Goal: Information Seeking & Learning: Learn about a topic

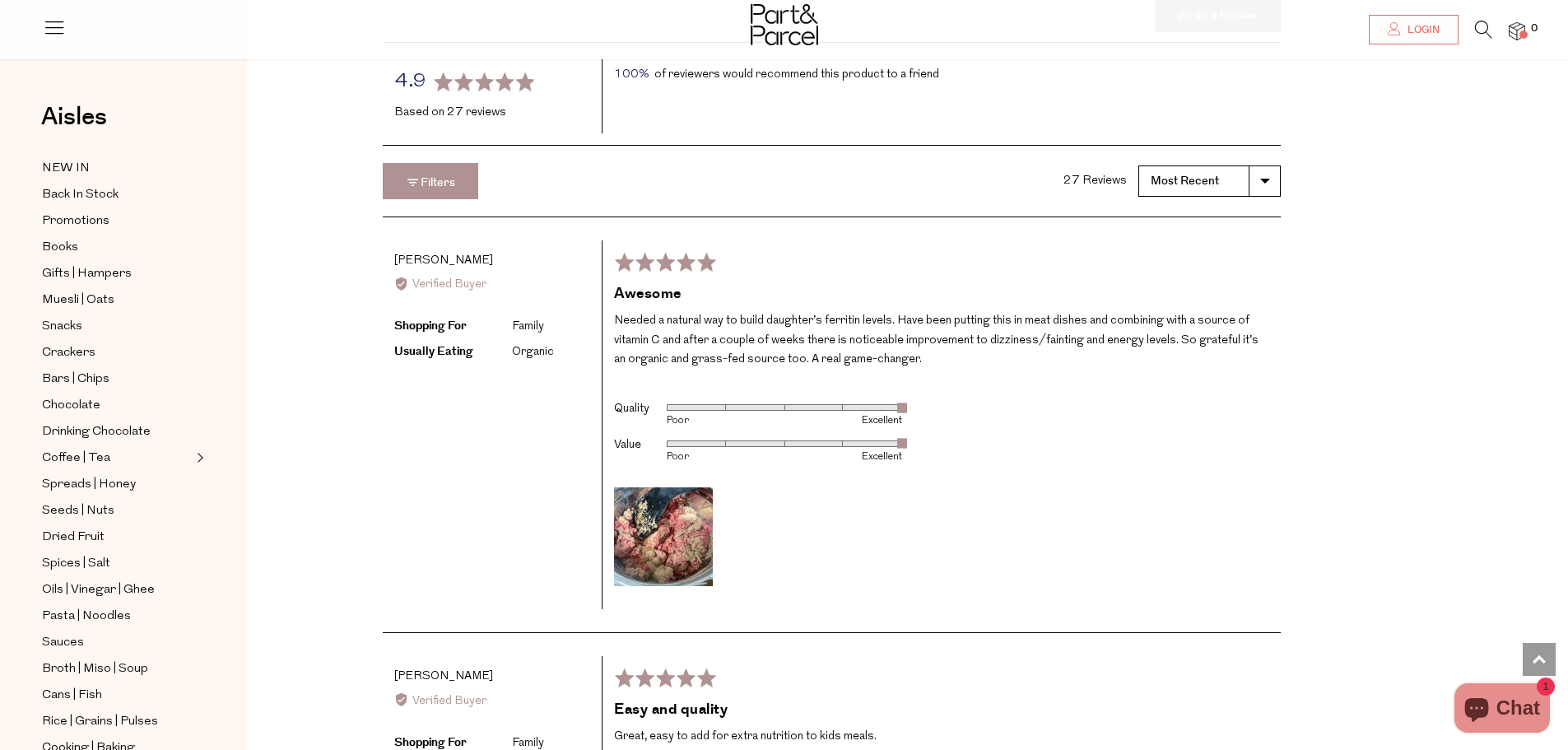
scroll to position [2058, 0]
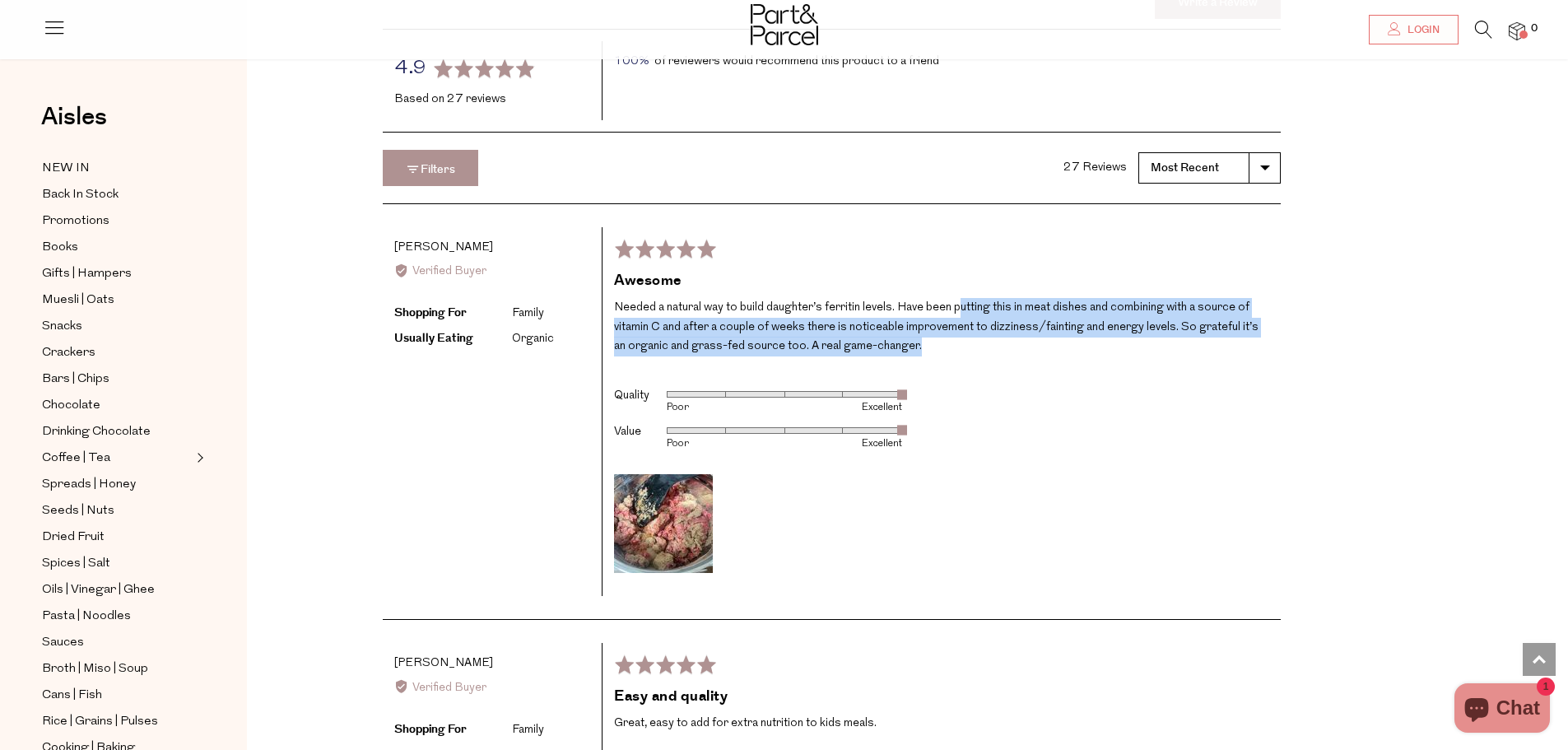
drag, startPoint x: 978, startPoint y: 328, endPoint x: 1121, endPoint y: 374, distance: 150.2
click at [1121, 374] on div "Rated 5 out of 5 Review posted [DATE] Awesome Needed a natural way to build dau…" at bounding box center [940, 412] width 679 height 369
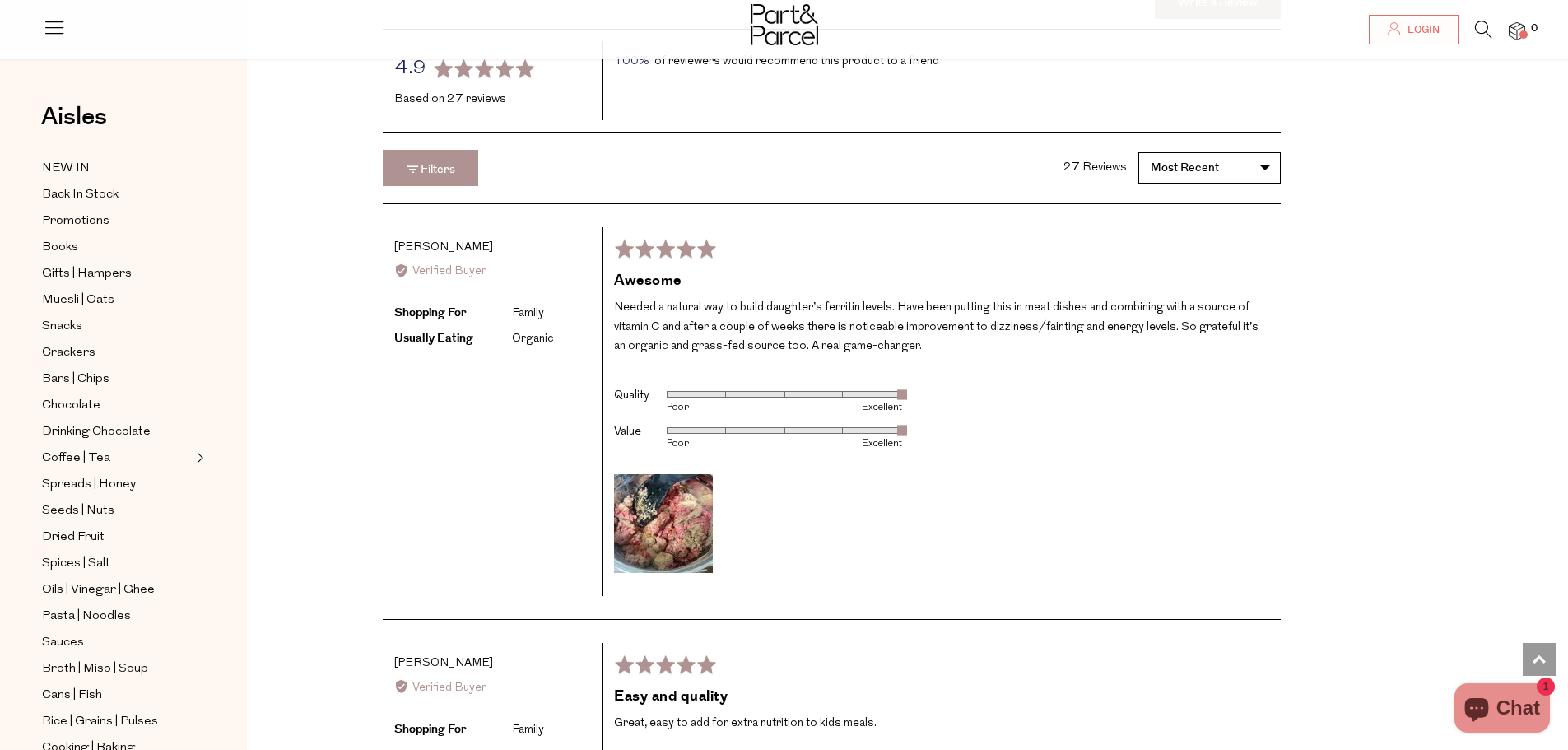
drag, startPoint x: 1121, startPoint y: 374, endPoint x: 958, endPoint y: 324, distance: 170.5
click at [958, 324] on div "Rated 5 out of 5 Review posted [DATE] Awesome Needed a natural way to build dau…" at bounding box center [940, 412] width 679 height 369
click at [958, 324] on p "Needed a natural way to build daughter’s ferritin levels. Have been putting thi…" at bounding box center [941, 328] width 655 height 59
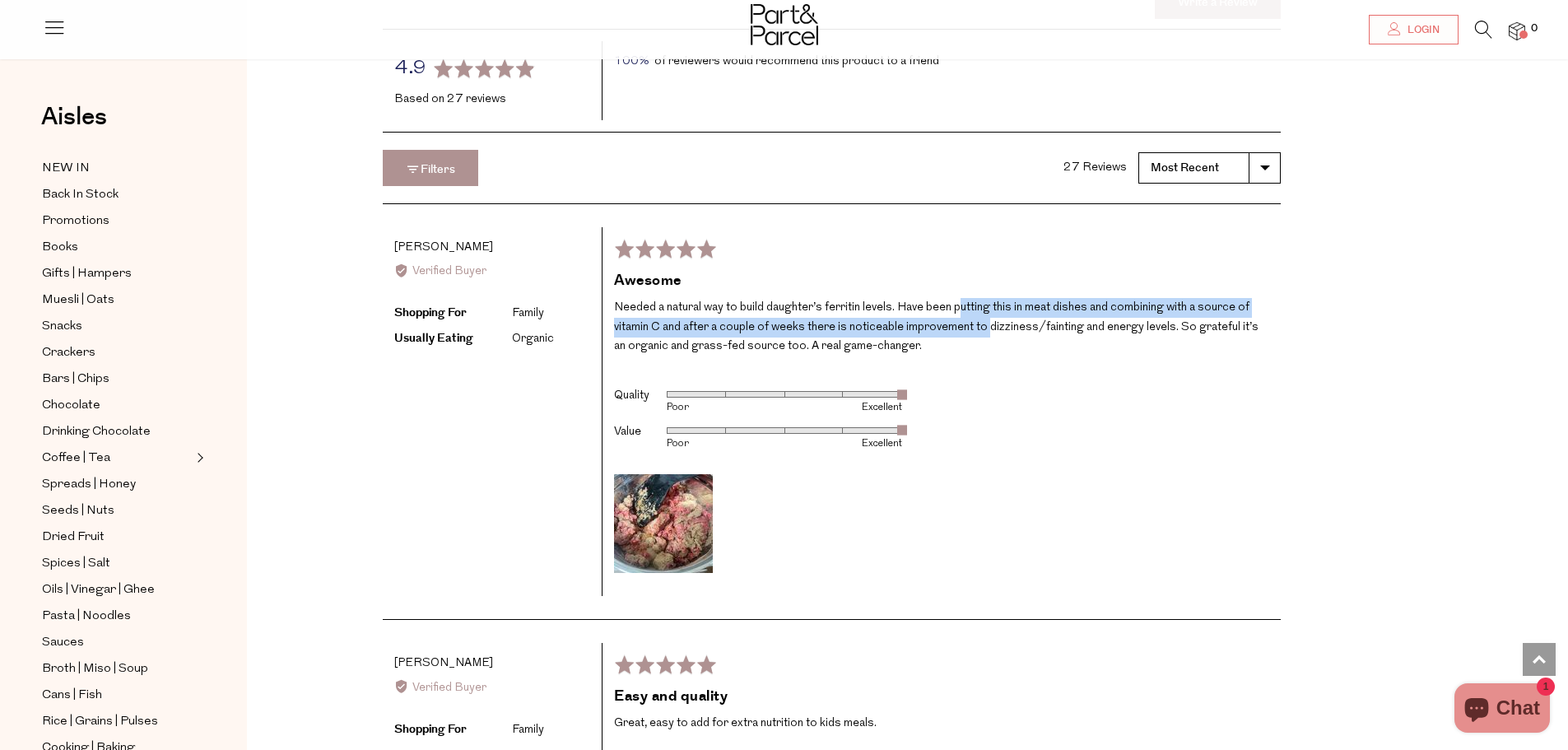
drag, startPoint x: 968, startPoint y: 328, endPoint x: 987, endPoint y: 350, distance: 29.1
click at [987, 350] on p "Needed a natural way to build daughter’s ferritin levels. Have been putting thi…" at bounding box center [941, 328] width 655 height 59
click at [988, 350] on p "Needed a natural way to build daughter’s ferritin levels. Have been putting thi…" at bounding box center [941, 328] width 655 height 59
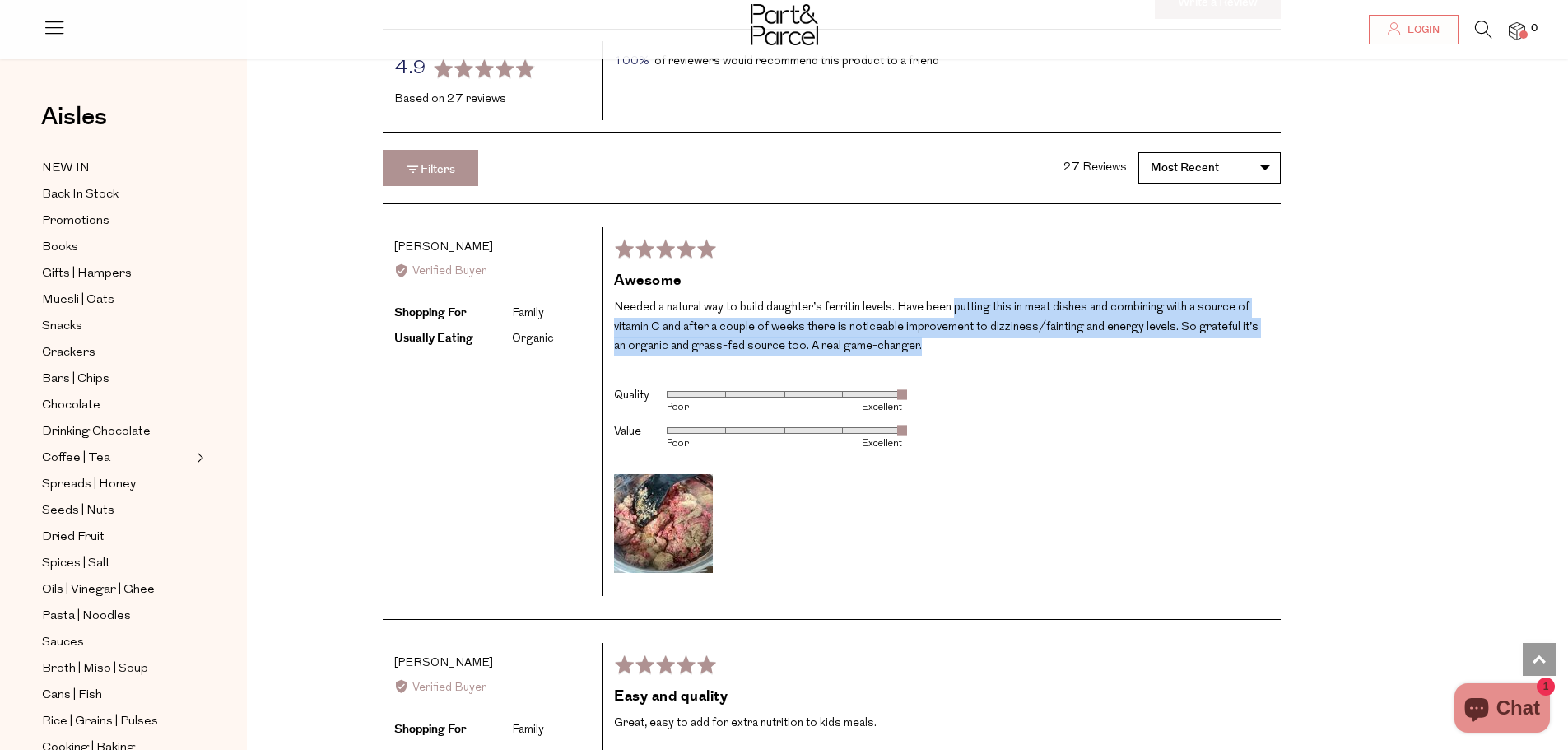
drag, startPoint x: 956, startPoint y: 320, endPoint x: 1006, endPoint y: 355, distance: 61.0
click at [1006, 355] on p "Needed a natural way to build daughter’s ferritin levels. Have been putting thi…" at bounding box center [941, 328] width 655 height 59
drag, startPoint x: 1006, startPoint y: 355, endPoint x: 985, endPoint y: 312, distance: 47.9
click at [985, 312] on div "Awesome Needed a natural way to build daughter’s ferritin levels. Have been put…" at bounding box center [941, 315] width 655 height 87
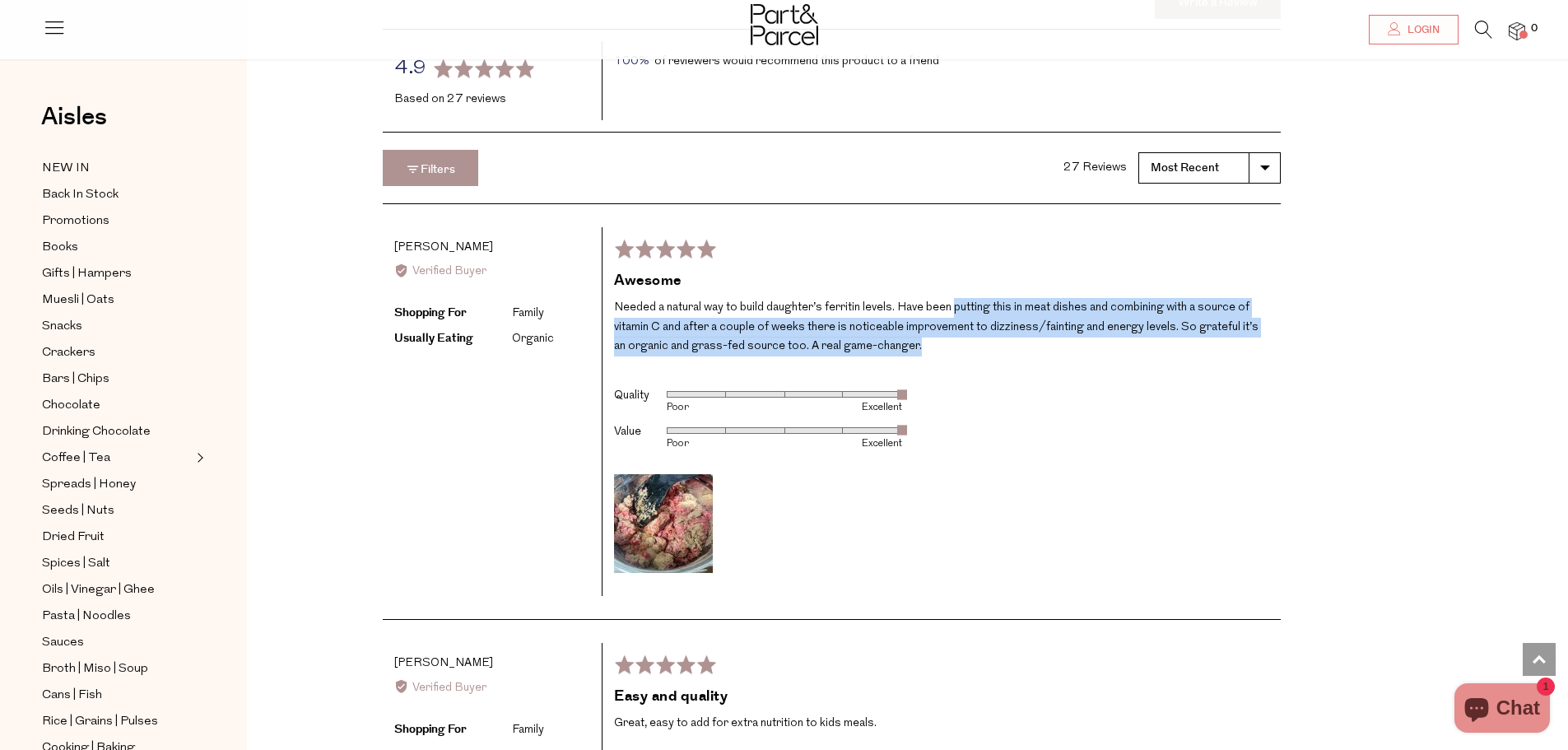
click at [985, 312] on div "Awesome Needed a natural way to build daughter’s ferritin levels. Have been put…" at bounding box center [941, 315] width 655 height 87
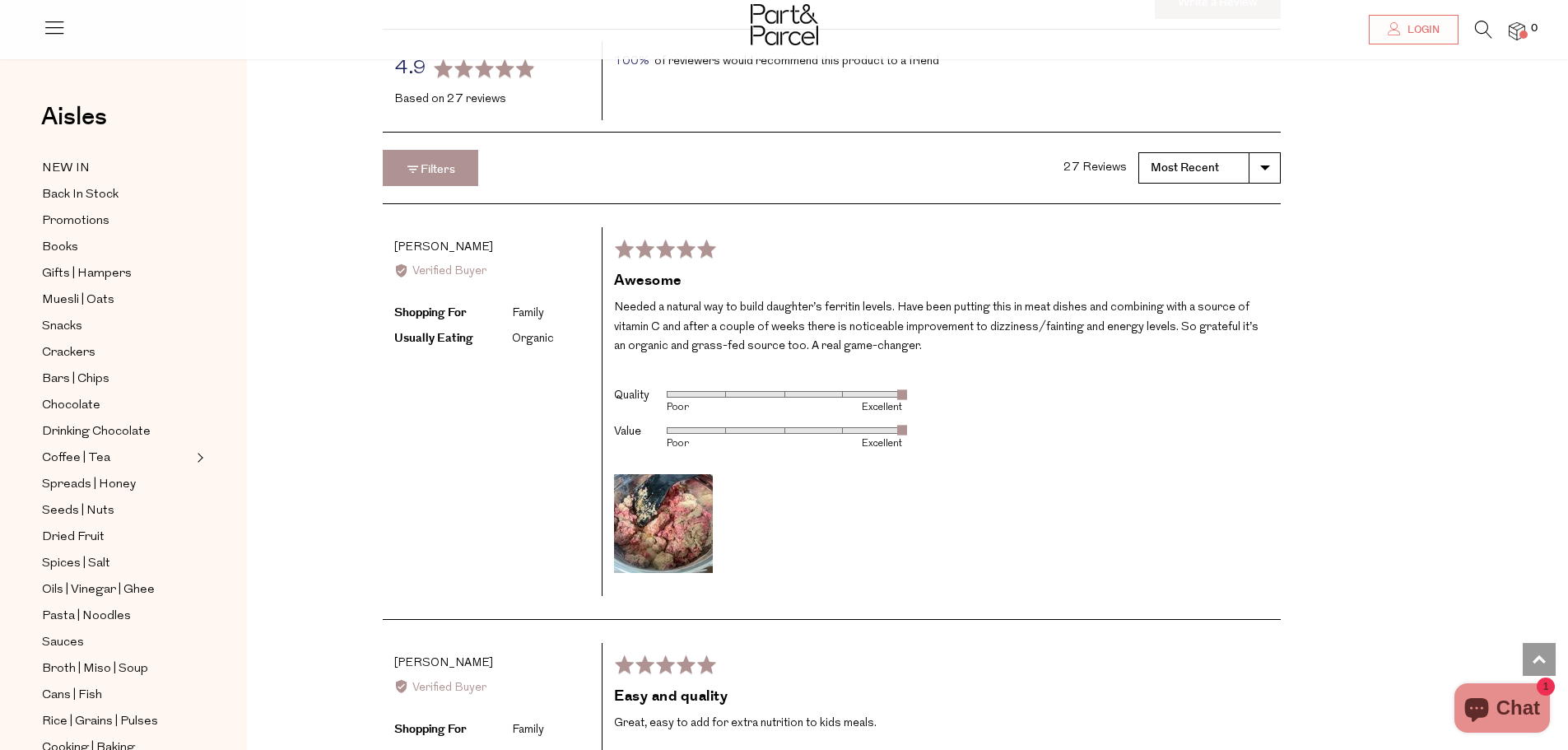
drag, startPoint x: 817, startPoint y: 305, endPoint x: 917, endPoint y: 378, distance: 123.8
click at [917, 378] on div "Rated 5 out of 5 Review posted [DATE] Awesome Needed a natural way to build dau…" at bounding box center [940, 412] width 679 height 369
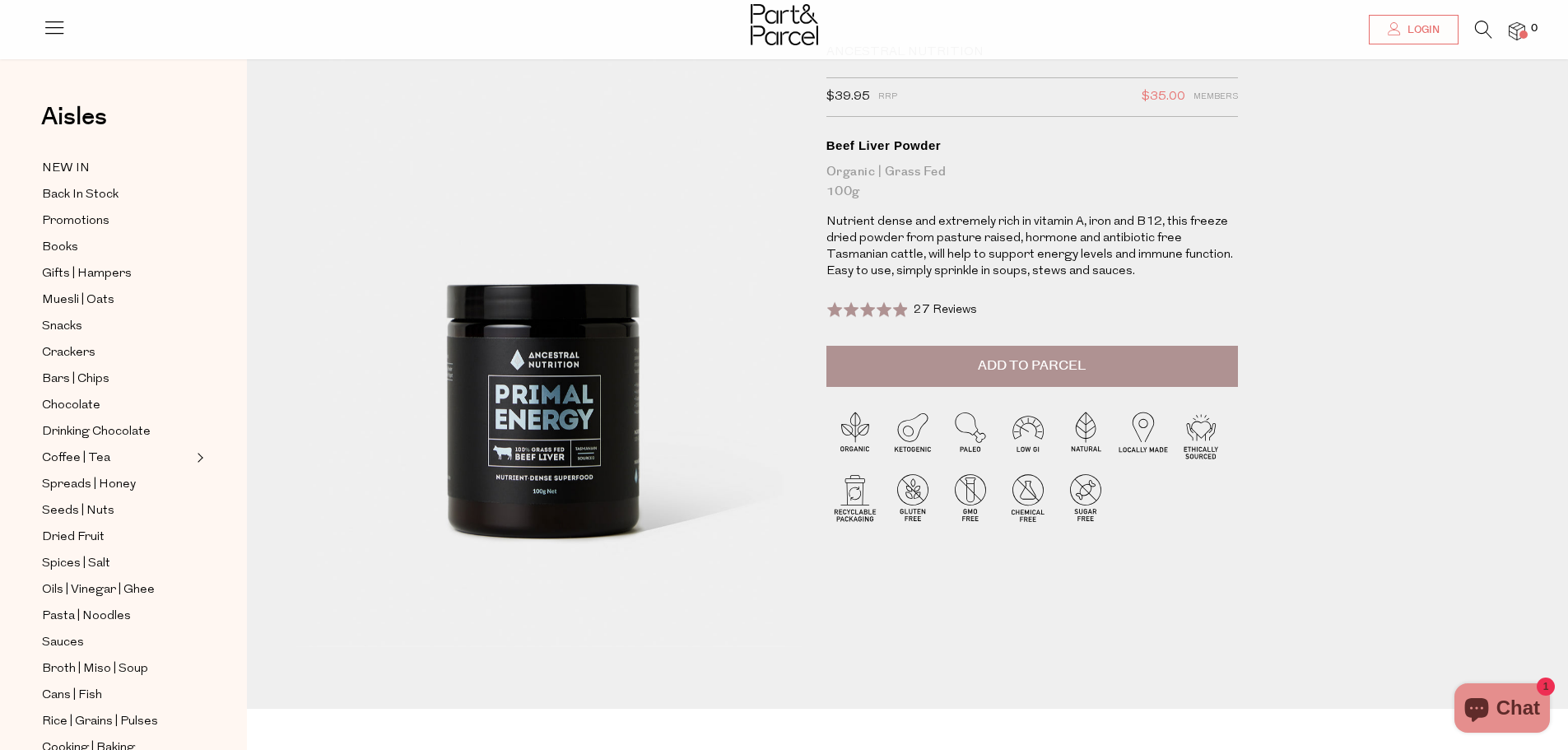
scroll to position [0, 0]
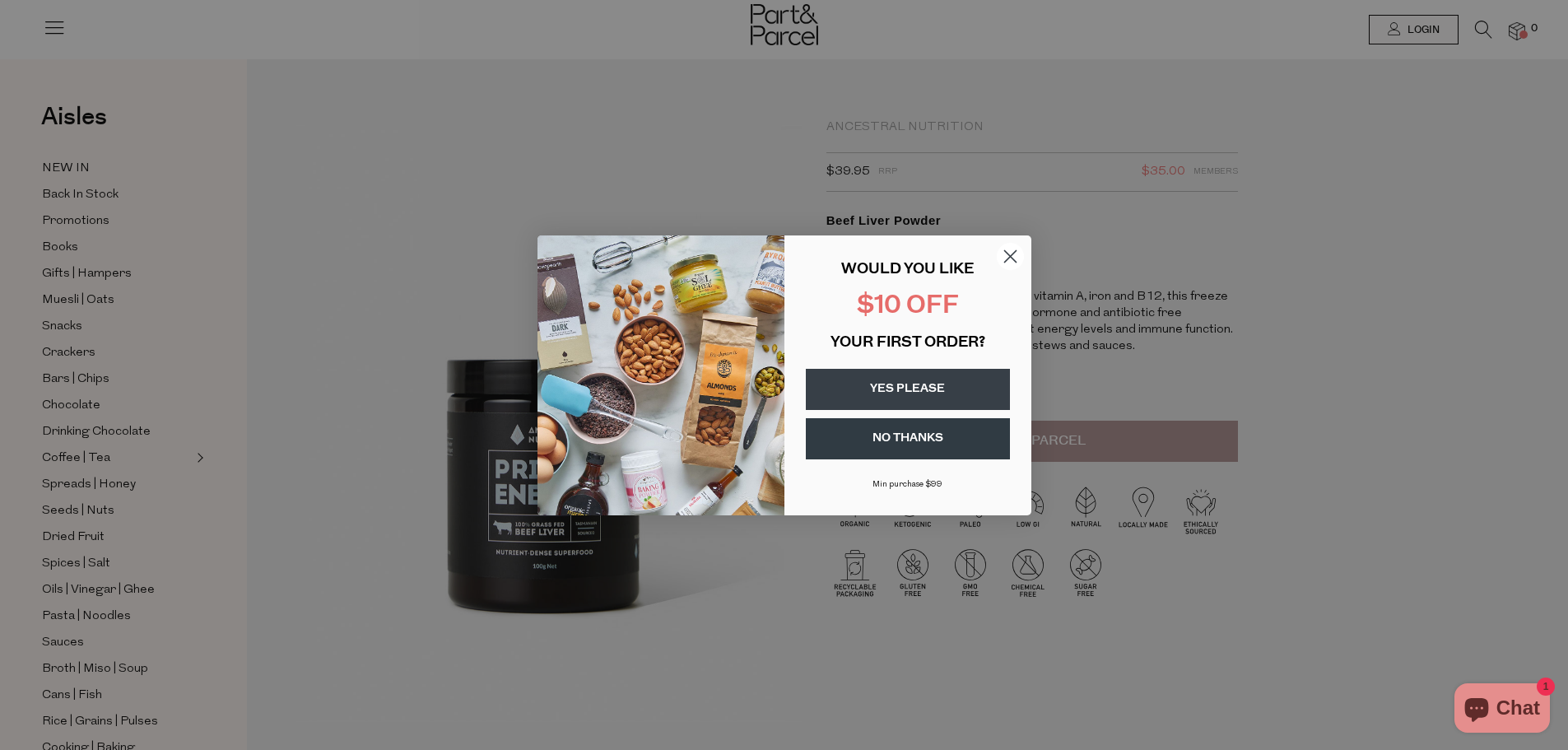
click at [1012, 261] on circle "Close dialog" at bounding box center [1009, 255] width 27 height 27
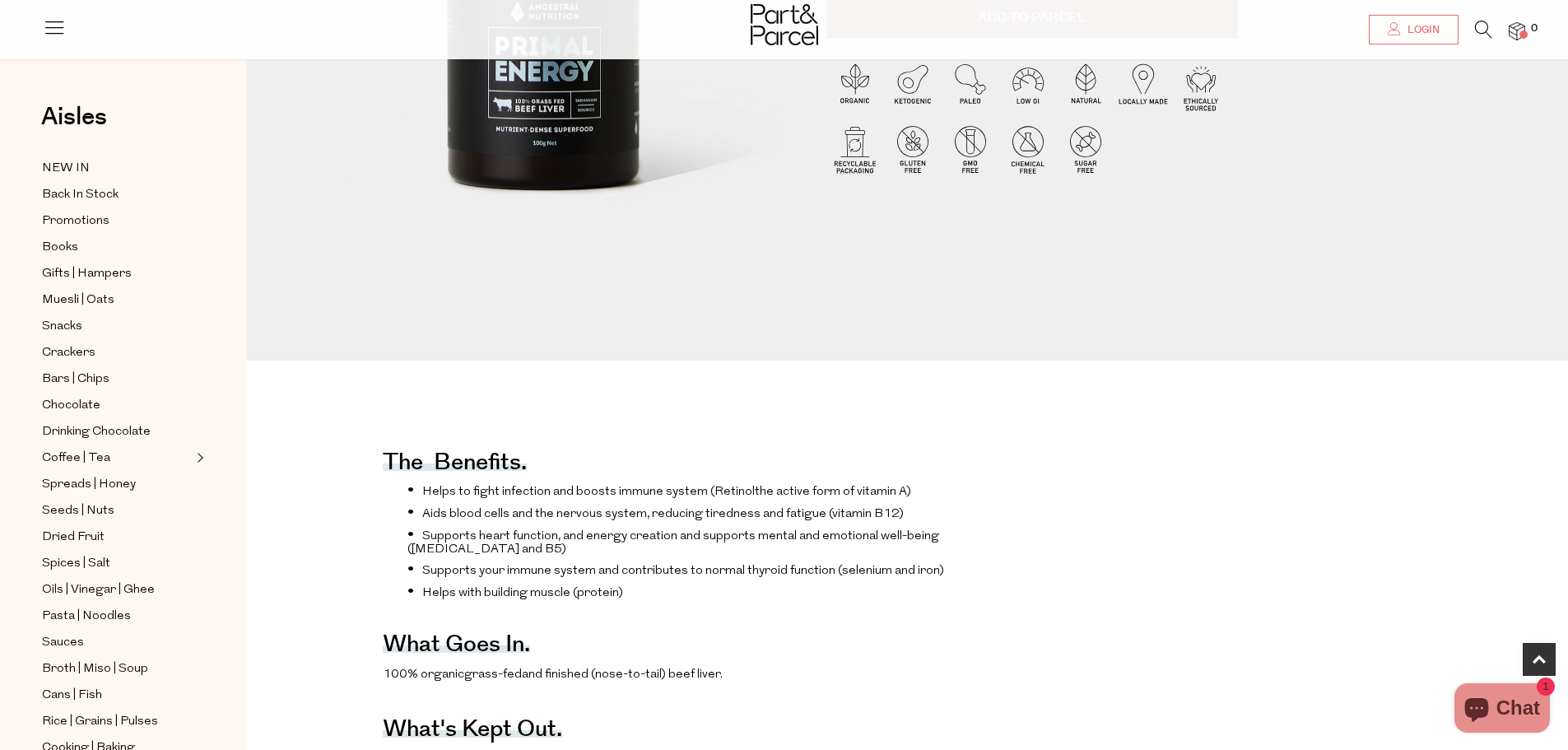
scroll to position [658, 0]
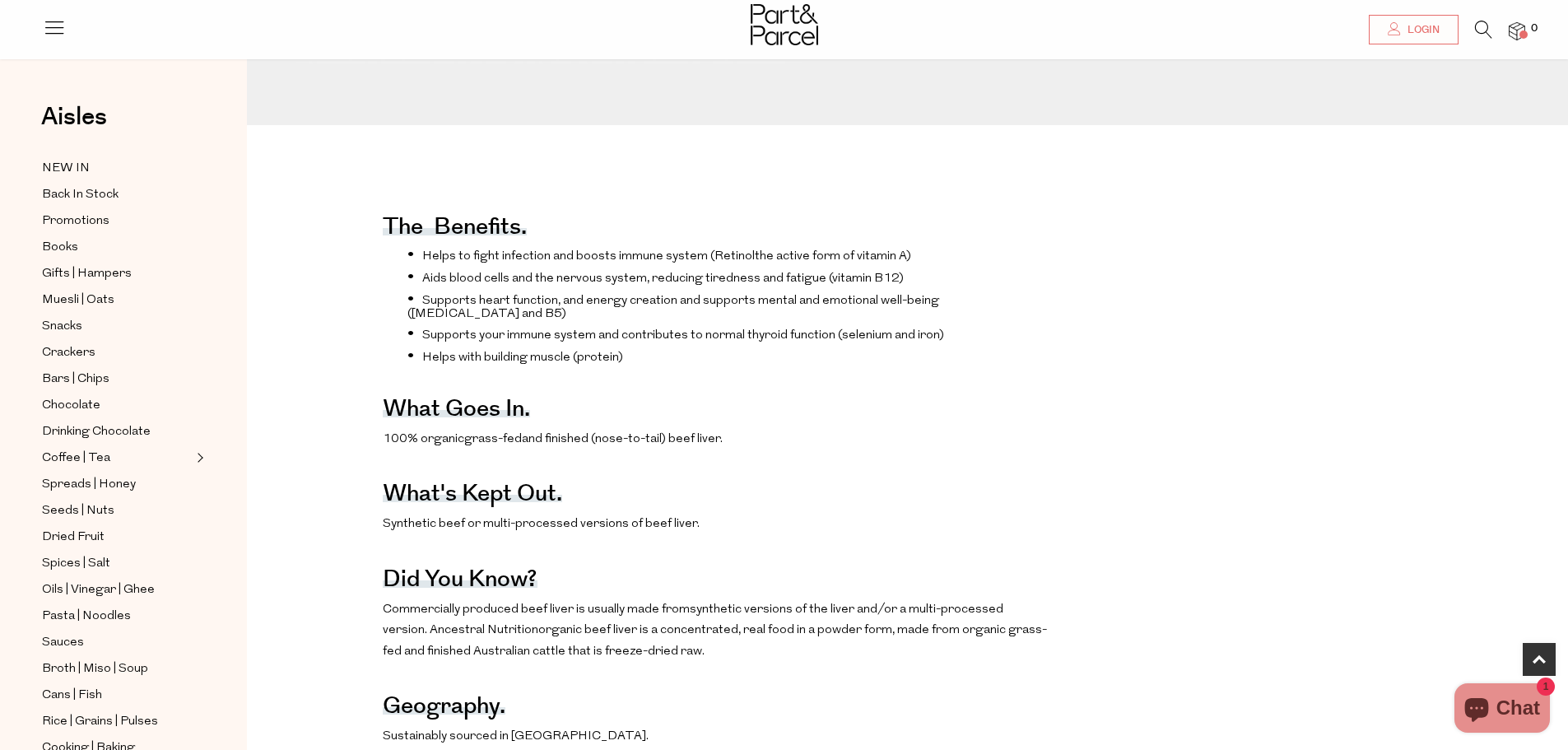
drag, startPoint x: 531, startPoint y: 455, endPoint x: 747, endPoint y: 459, distance: 216.0
click at [747, 451] on p "100% organic grass-fed and finished (nose-to-tail) beef liver." at bounding box center [716, 439] width 666 height 22
